Goal: Transaction & Acquisition: Obtain resource

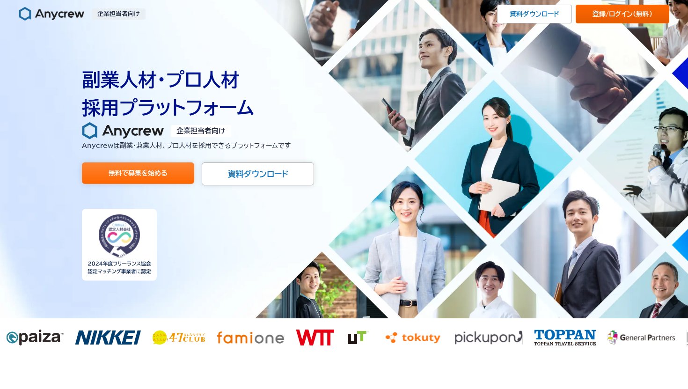
click at [596, 13] on link "登録/ログイン （無料）" at bounding box center [623, 14] width 94 height 19
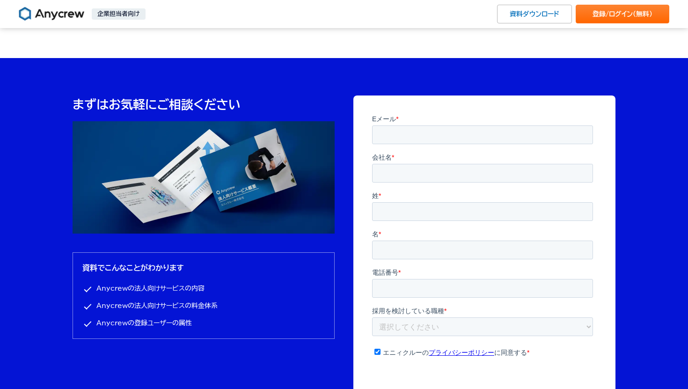
scroll to position [2889, 0]
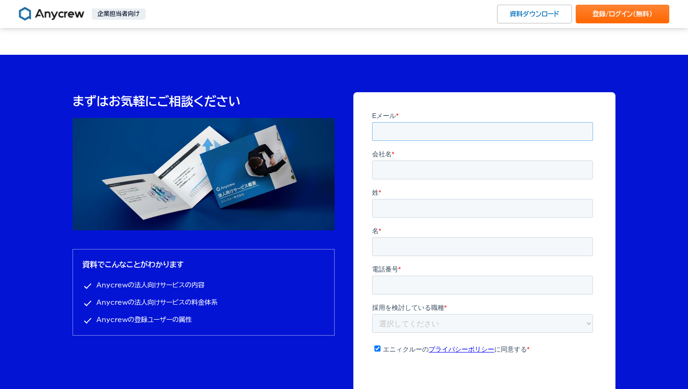
click at [424, 134] on input "Eメール *" at bounding box center [482, 131] width 221 height 19
type input "[PERSON_NAME][EMAIL_ADDRESS][DOMAIN_NAME]"
click at [418, 164] on input "会社名 *" at bounding box center [482, 169] width 221 height 19
type input "株式会社Linter"
click at [390, 209] on input "姓 *" at bounding box center [482, 208] width 221 height 19
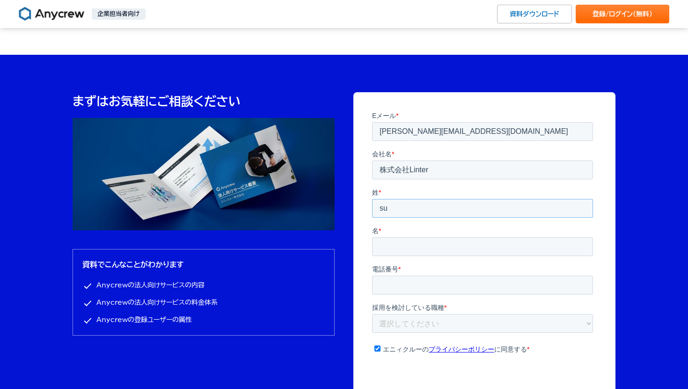
type input "s"
type input "鈴"
click at [493, 237] on input "名 *" at bounding box center [482, 246] width 221 height 19
click at [498, 237] on input "普平" at bounding box center [482, 246] width 221 height 19
type input "[PERSON_NAME]"
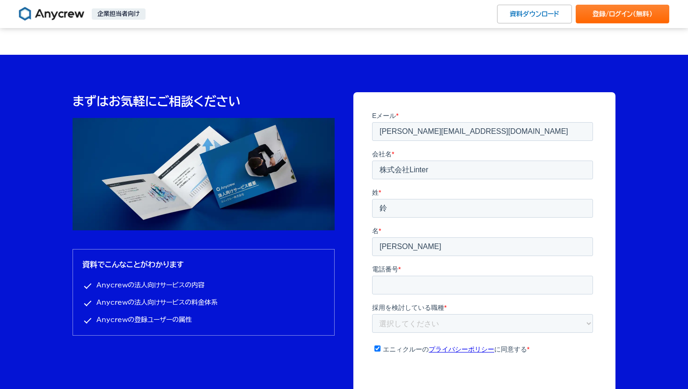
click at [419, 264] on fieldset "電話番号 *" at bounding box center [484, 283] width 225 height 38
click at [420, 275] on input "電話番号 *" at bounding box center [482, 284] width 221 height 19
click at [415, 275] on input "電話番号 *" at bounding box center [482, 284] width 221 height 19
type input "0"
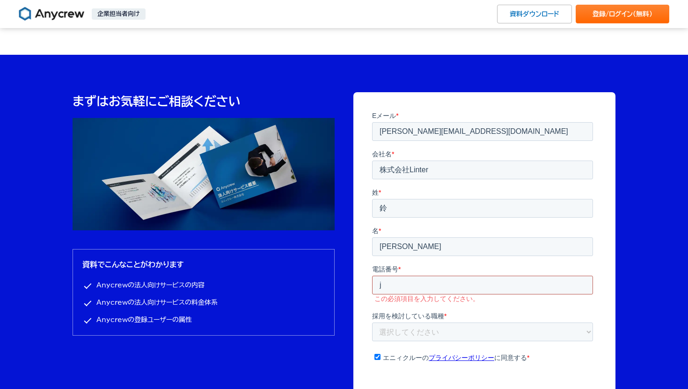
type input "じ"
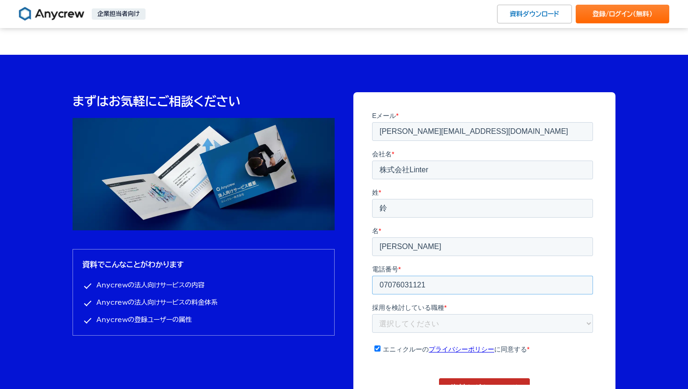
type input "07076031121"
click at [488, 314] on select "選択してください 企画・事業開発 マーケティング 営業 財務・経理 人事・採用 エンジニア PM デザイナー ライター その他" at bounding box center [482, 323] width 221 height 19
select select "engineer"
click at [372, 314] on select "選択してください 企画・事業開発 マーケティング 営業 財務・経理 人事・採用 エンジニア PM デザイナー ライター その他" at bounding box center [482, 323] width 221 height 19
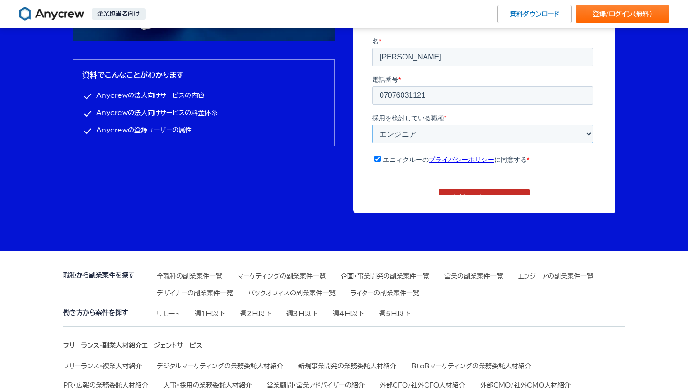
scroll to position [3061, 0]
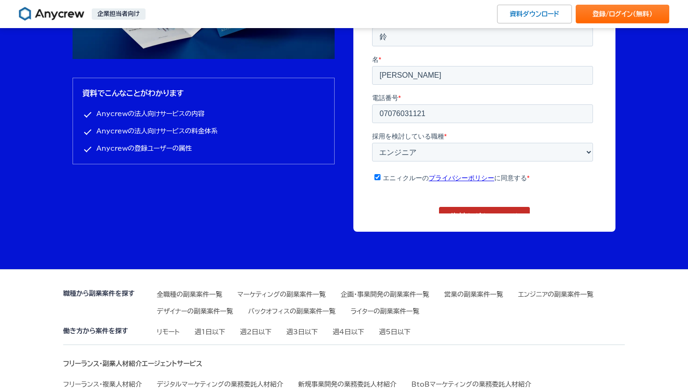
click at [498, 207] on input "資料をダウンロード" at bounding box center [484, 217] width 91 height 20
